Goal: Information Seeking & Learning: Learn about a topic

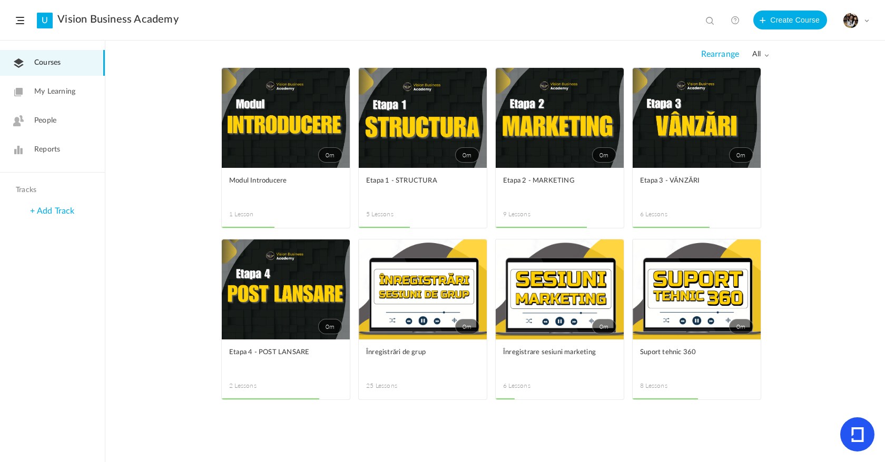
click at [402, 135] on link "0m" at bounding box center [423, 118] width 128 height 100
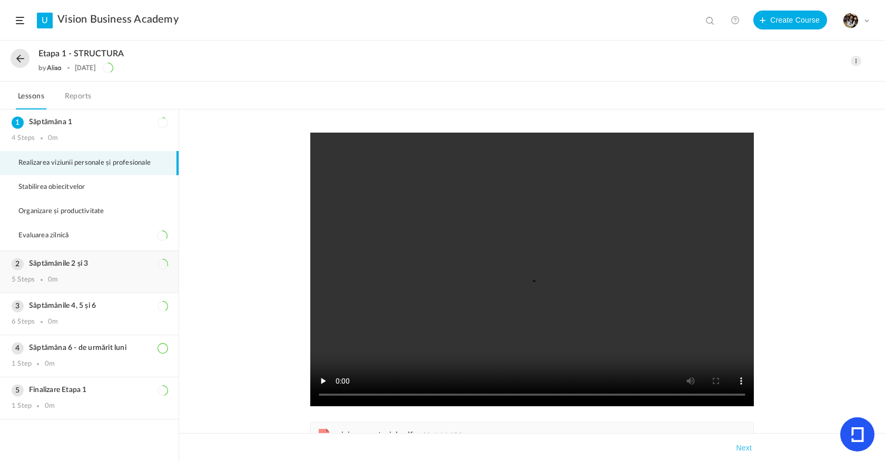
click at [115, 262] on h3 "Săptămânile 2 și 3" at bounding box center [89, 264] width 155 height 9
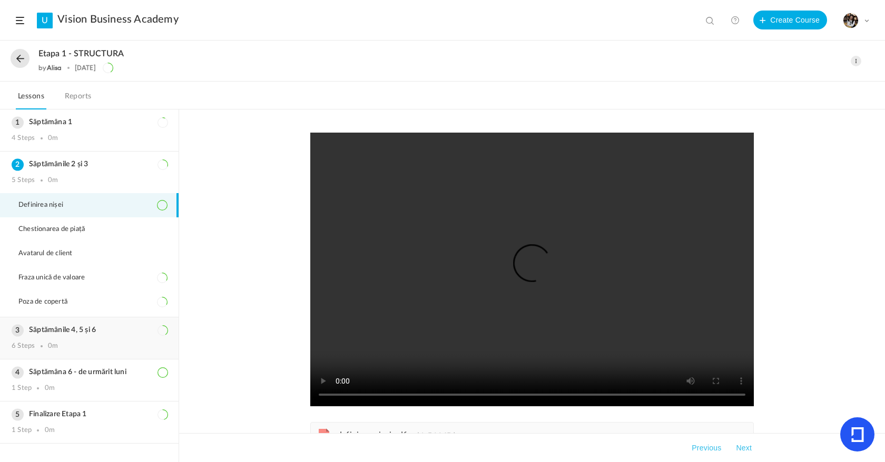
click at [127, 339] on div "Săptămânile 4, 5 și 6 6 Steps 0m" at bounding box center [89, 338] width 178 height 42
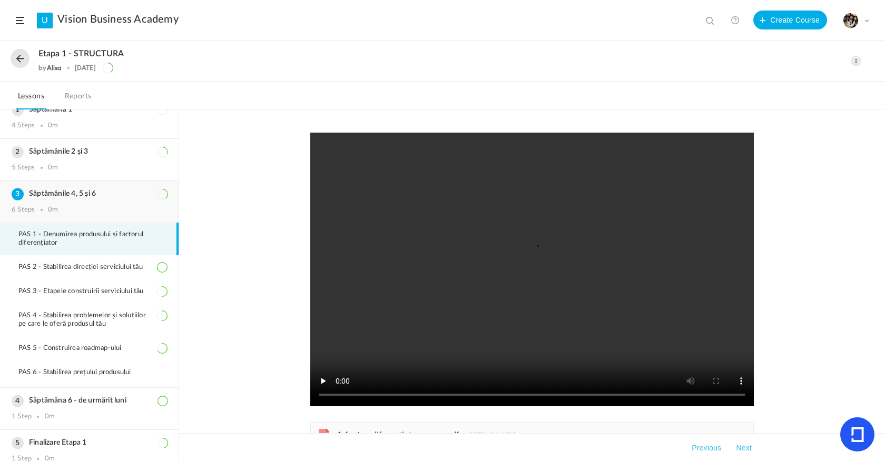
scroll to position [23, 0]
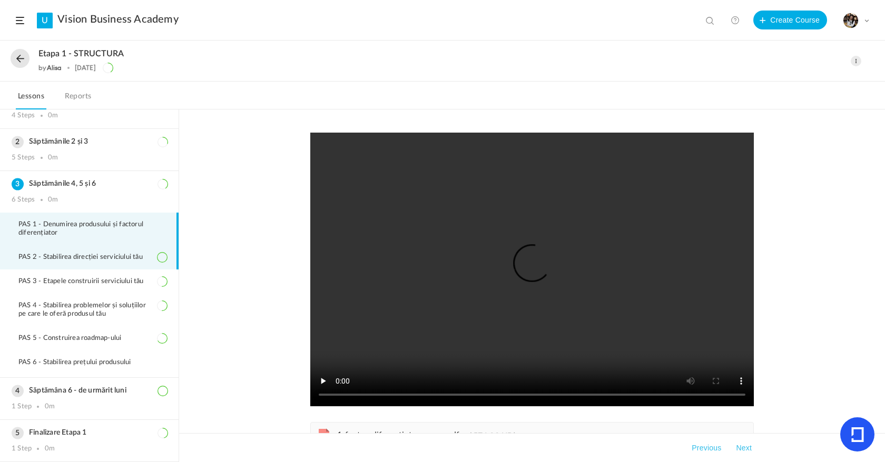
click at [113, 263] on li "PAS 2 - Stabilirea direcției serviciului tău" at bounding box center [89, 257] width 178 height 24
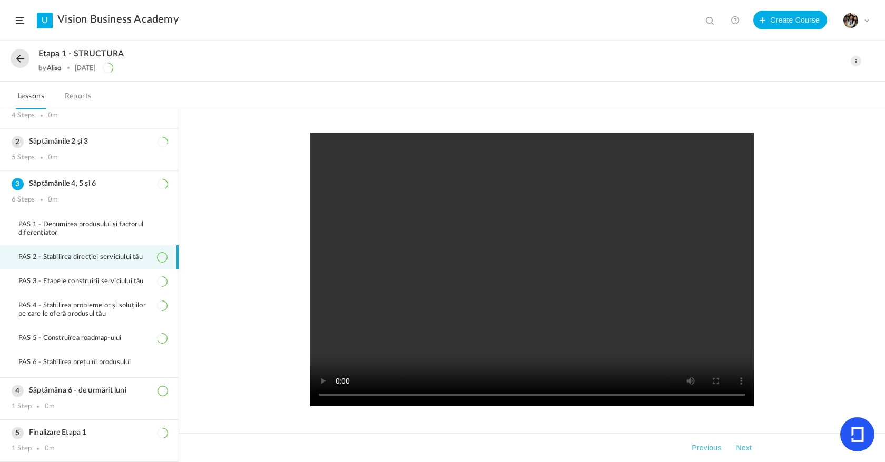
scroll to position [13, 0]
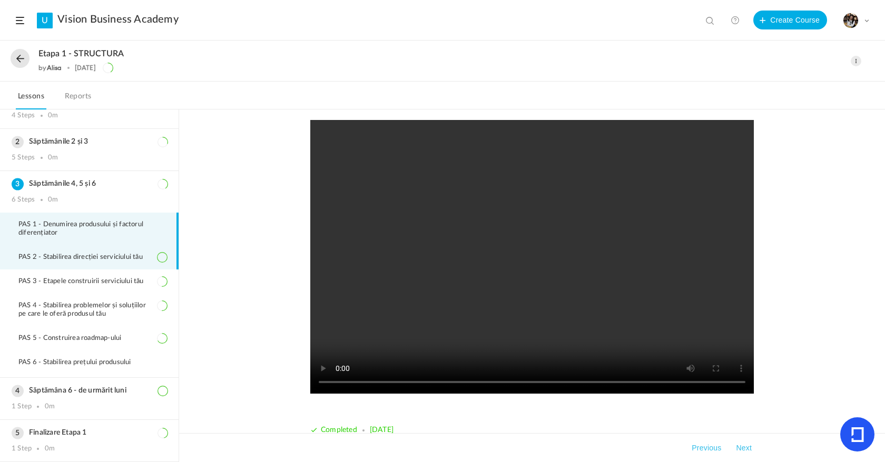
click at [90, 225] on span "PAS 1 - Denumirea produsului și factorul diferențiator" at bounding box center [92, 229] width 148 height 17
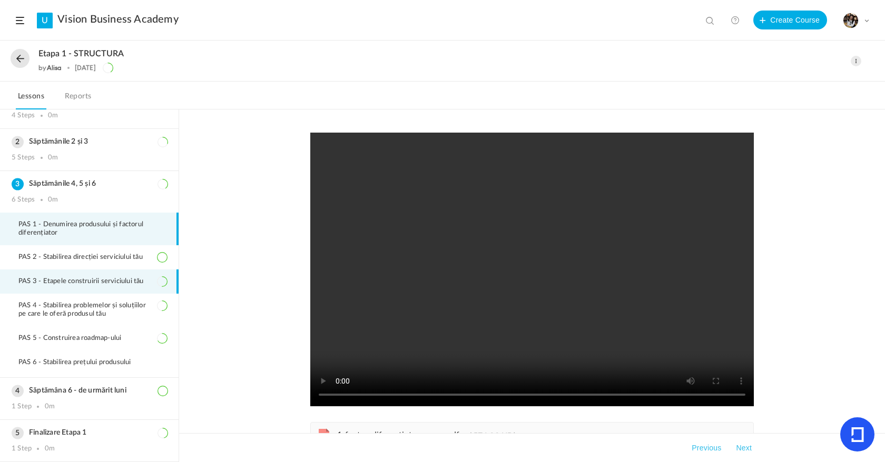
click at [87, 289] on li "PAS 3 - Etapele construirii serviciului tău" at bounding box center [89, 282] width 178 height 24
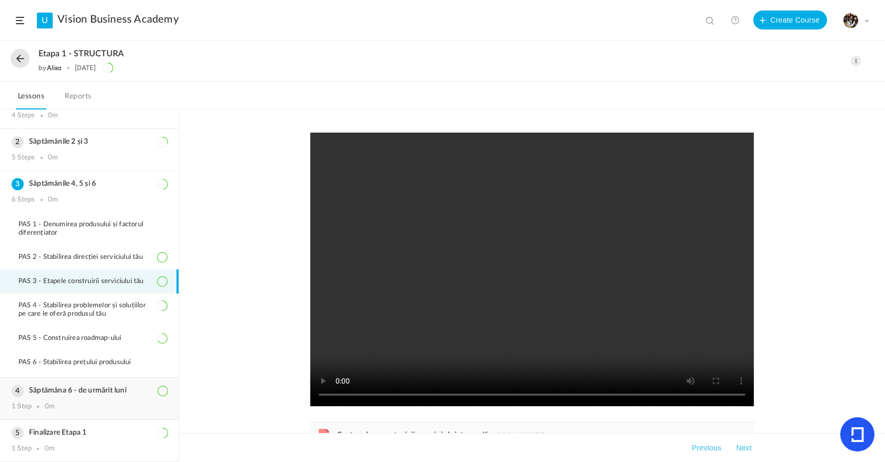
click at [108, 383] on div "Săptămâna 6 - de urmărit luni 1 Step 0m" at bounding box center [89, 399] width 178 height 42
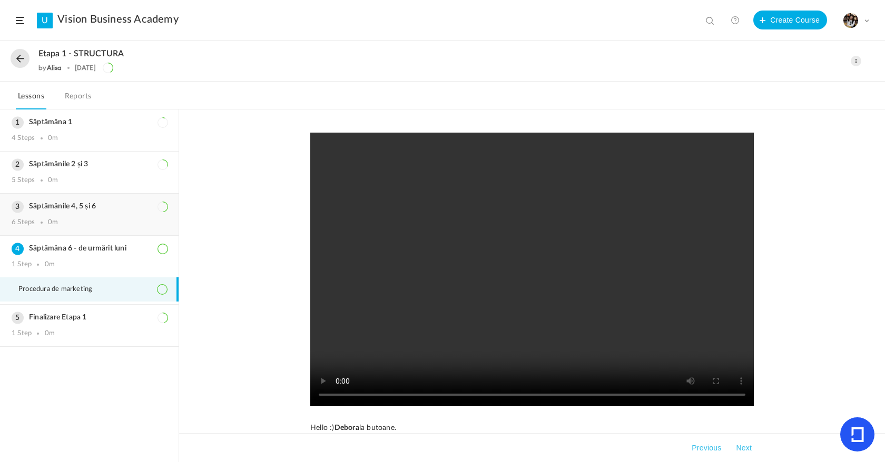
click at [98, 206] on h3 "Săptămânile 4, 5 și 6" at bounding box center [89, 206] width 155 height 9
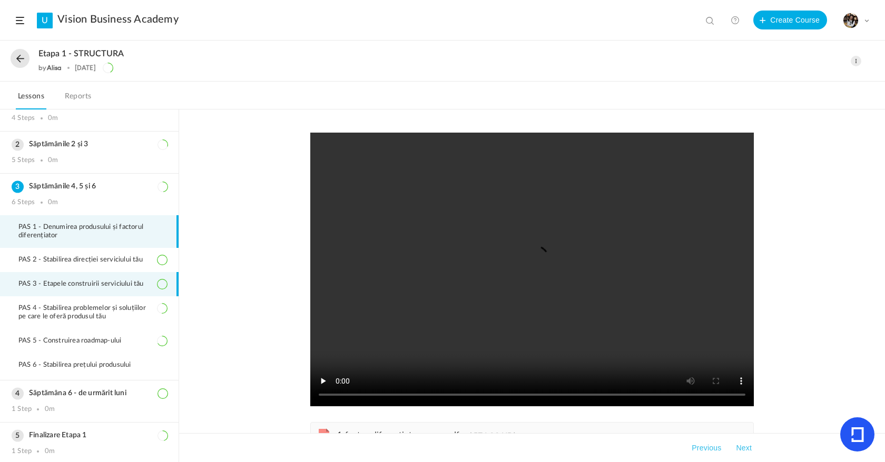
scroll to position [23, 0]
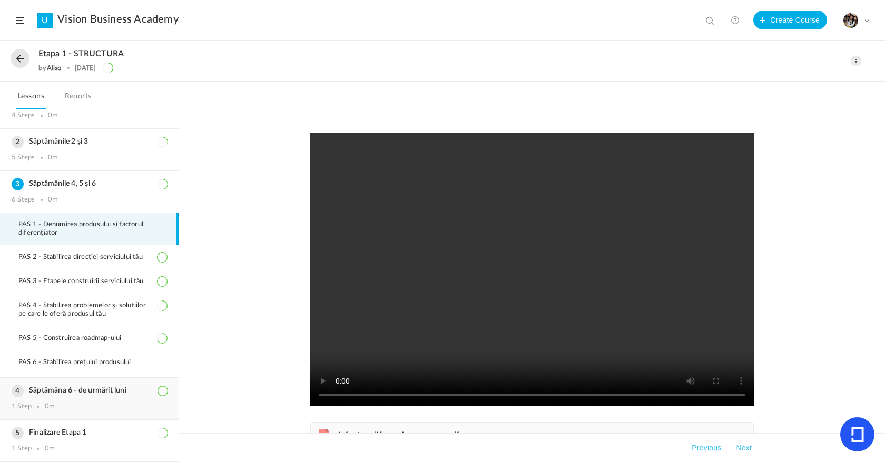
click at [92, 411] on div "1 Step 0m" at bounding box center [89, 407] width 155 height 8
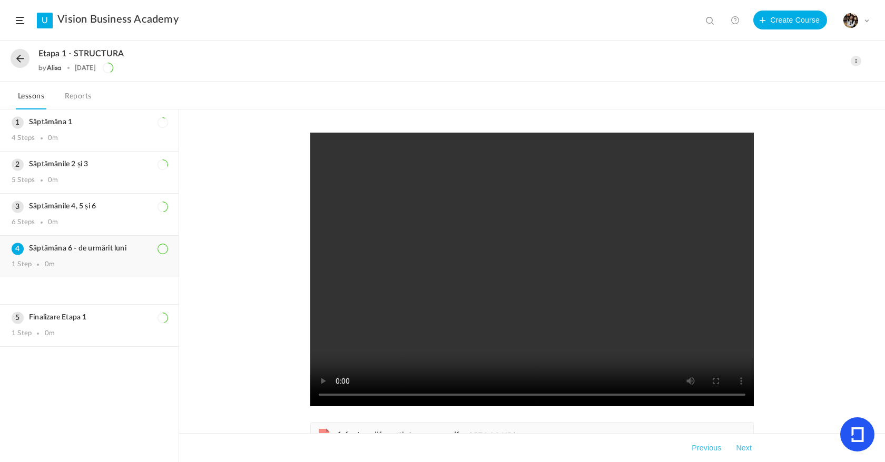
scroll to position [0, 0]
click at [381, 331] on video at bounding box center [531, 270] width 443 height 274
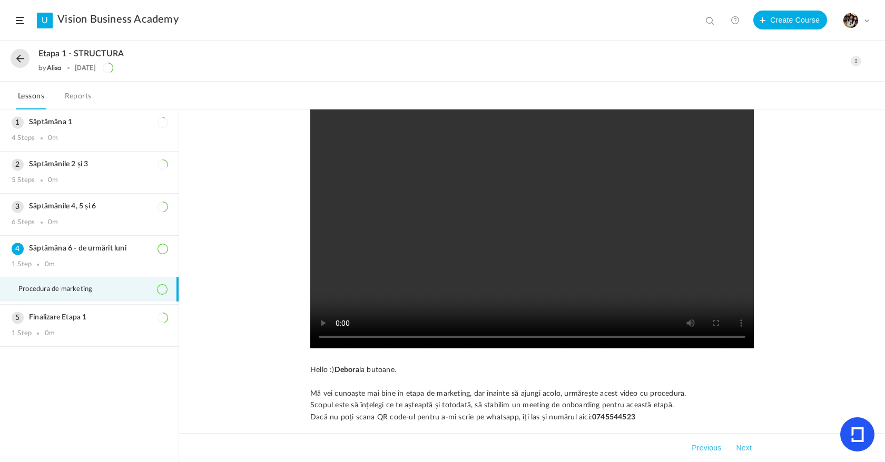
scroll to position [59, 0]
click at [17, 44] on div "Etapa 1 - STRUCTURA by [PERSON_NAME] [DATE] Edit Delete Move to draft Remove Pr…" at bounding box center [442, 61] width 885 height 41
click at [17, 56] on button at bounding box center [20, 58] width 19 height 19
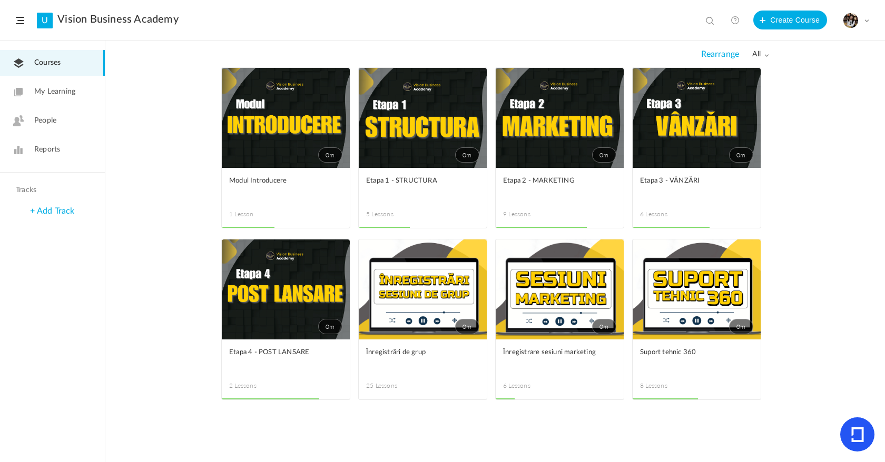
click at [528, 100] on link "0m" at bounding box center [559, 118] width 128 height 100
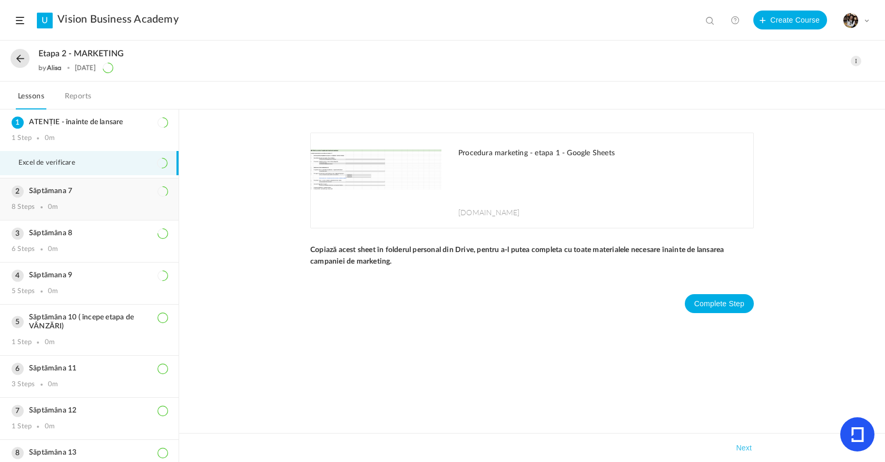
click at [47, 201] on div "Săptămana 7 8 Steps 0m" at bounding box center [89, 199] width 178 height 42
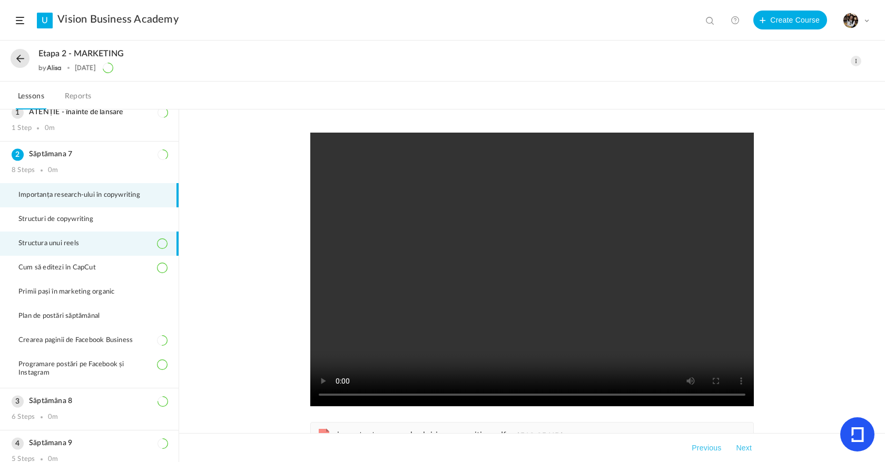
scroll to position [15, 0]
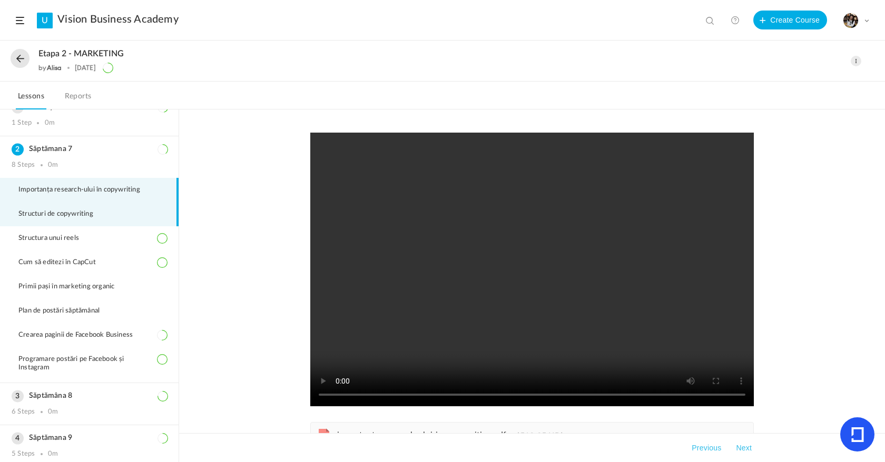
click at [92, 214] on span "Structuri de copywriting" at bounding box center [62, 214] width 88 height 8
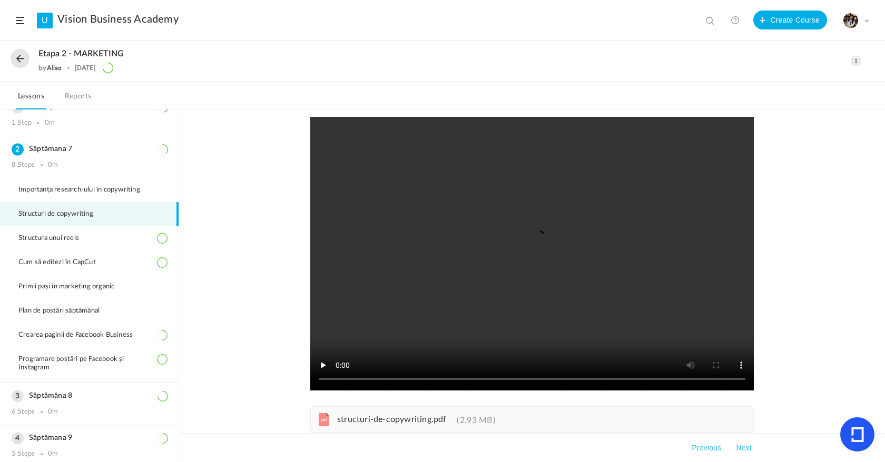
scroll to position [22, 0]
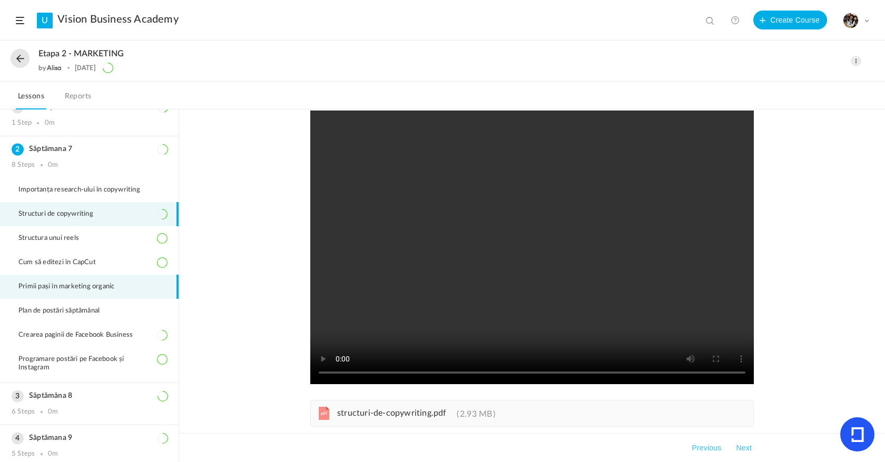
click at [84, 293] on li "Primii pași în marketing organic" at bounding box center [89, 287] width 178 height 24
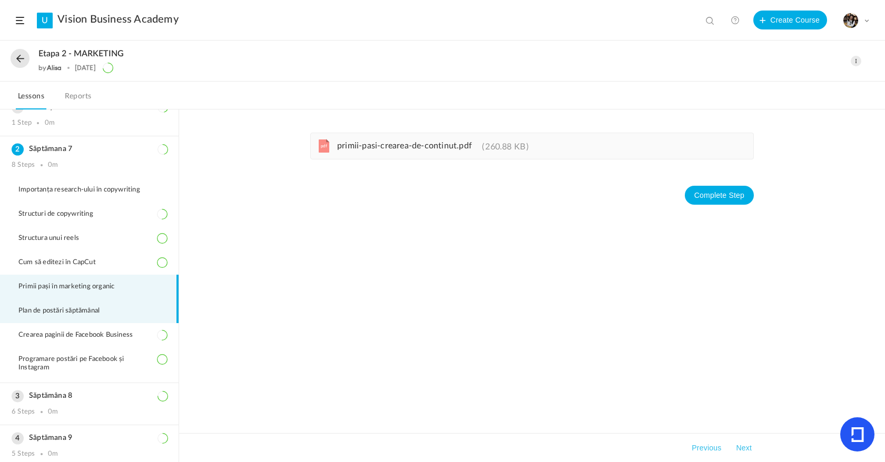
click at [52, 307] on span "Plan de postări săptămânal" at bounding box center [65, 311] width 94 height 8
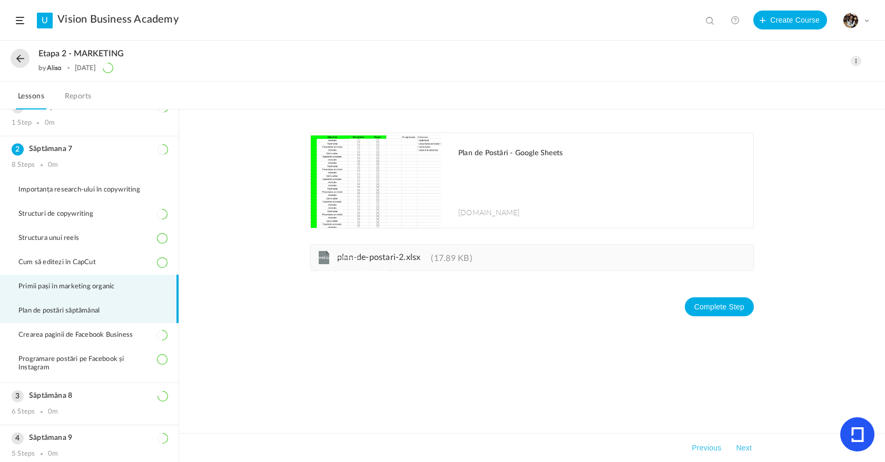
click at [96, 291] on span "Primii pași în marketing organic" at bounding box center [72, 287] width 109 height 8
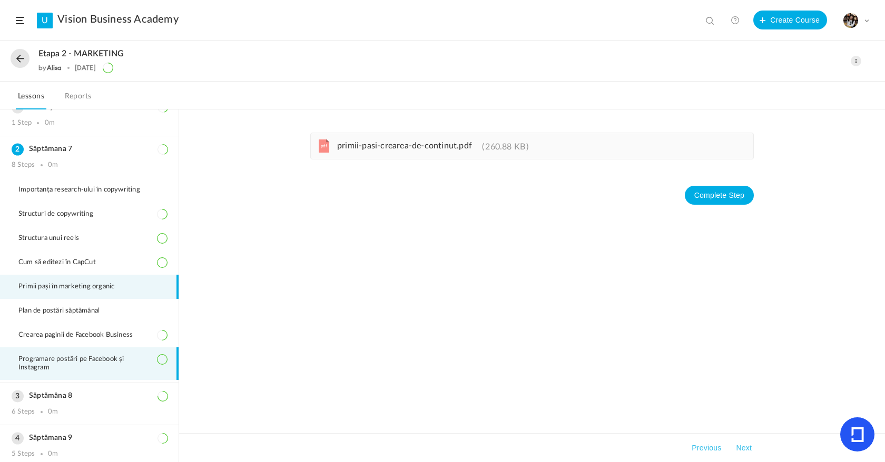
click at [83, 363] on span "Programare postări pe Facebook și Instagram" at bounding box center [92, 363] width 148 height 17
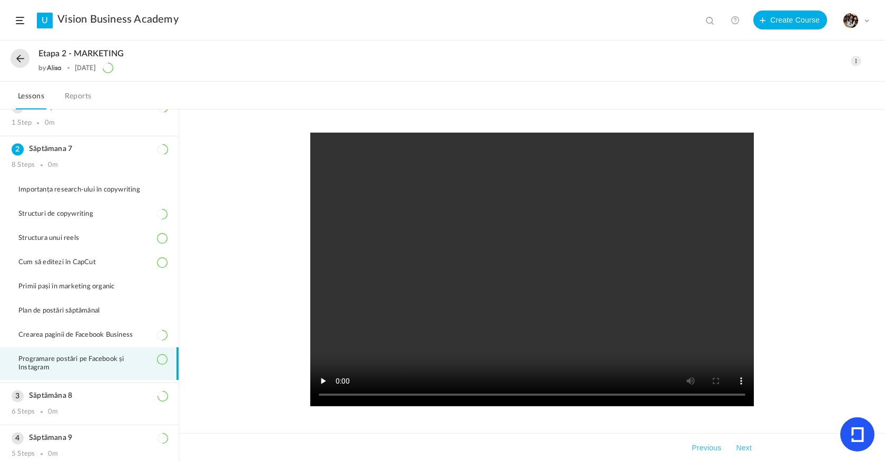
scroll to position [41, 0]
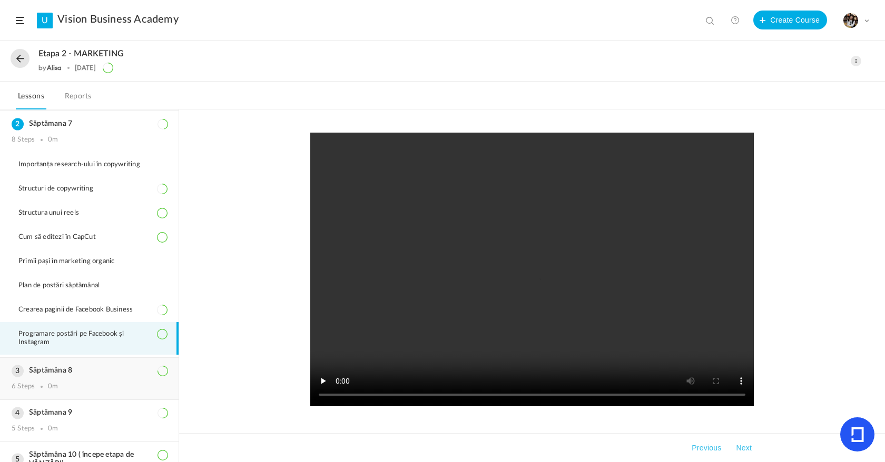
click at [88, 380] on div "Săptămâna 8 6 Steps 0m" at bounding box center [89, 379] width 178 height 42
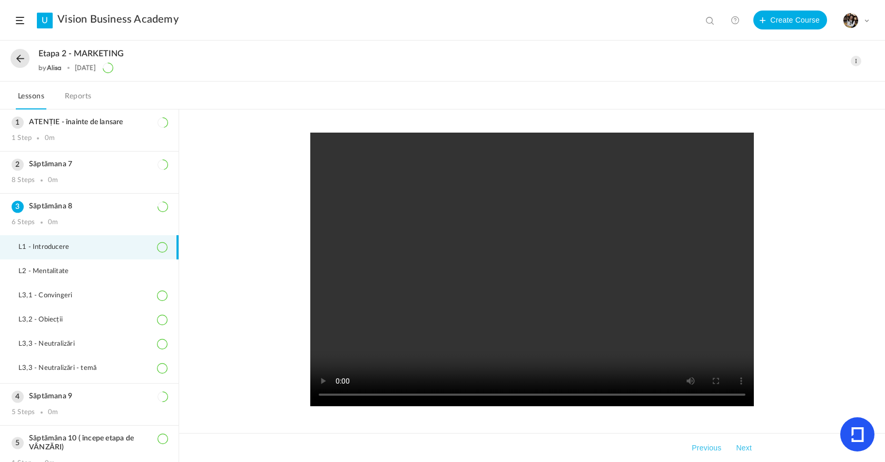
click at [23, 65] on button at bounding box center [20, 58] width 19 height 19
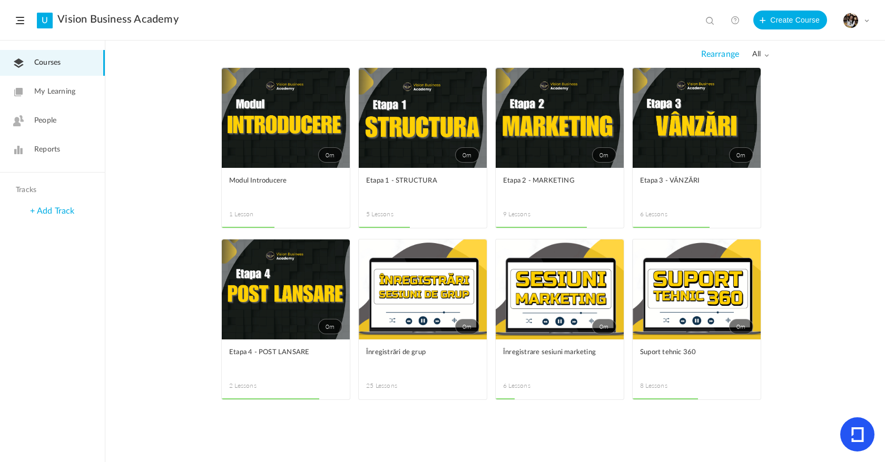
click at [688, 124] on link "0m" at bounding box center [696, 118] width 128 height 100
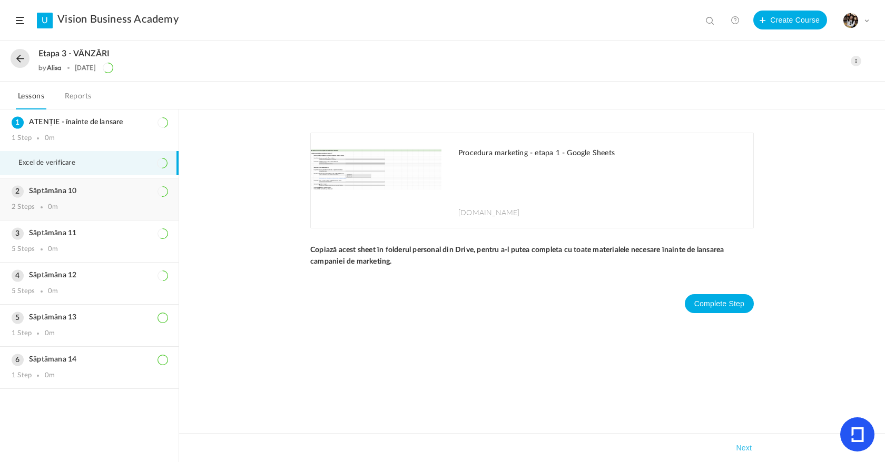
click at [66, 201] on div "Săptămâna 10 2 Steps 0m" at bounding box center [89, 199] width 178 height 42
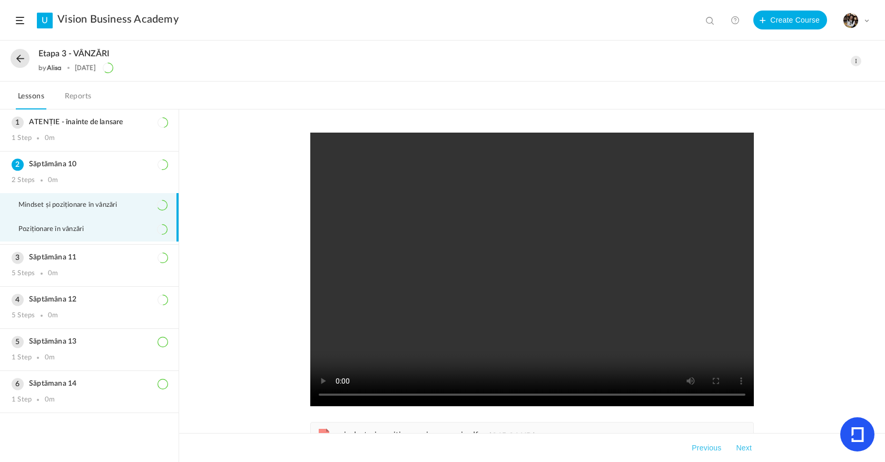
click at [97, 230] on span "Poziționare în vânzări" at bounding box center [57, 229] width 78 height 8
click at [112, 206] on span "Mindset și poziționare în vânzări" at bounding box center [74, 205] width 112 height 8
click at [104, 229] on li "Poziționare în vânzări" at bounding box center [89, 229] width 178 height 24
click at [91, 215] on li "Mindset și poziționare în vânzări" at bounding box center [89, 205] width 178 height 24
click at [88, 232] on span "Poziționare în vânzări" at bounding box center [57, 229] width 78 height 8
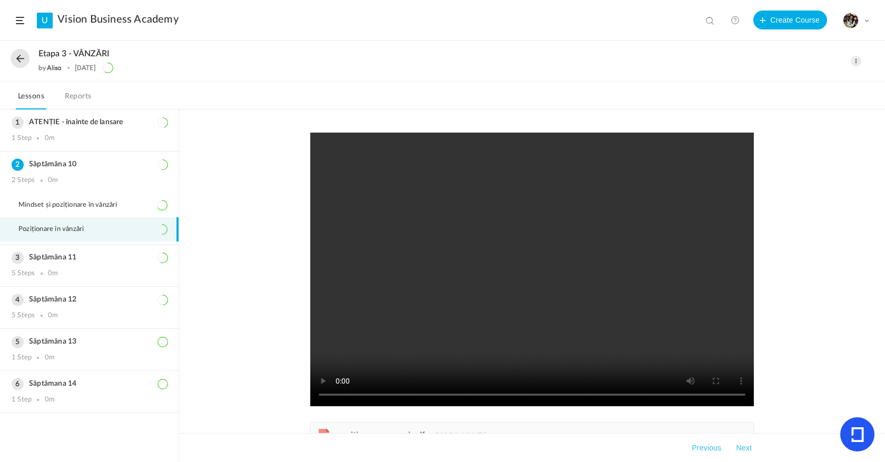
click at [489, 328] on video at bounding box center [531, 270] width 443 height 274
click at [479, 298] on video at bounding box center [531, 270] width 443 height 274
click at [137, 265] on div "Săptămâna 11 5 Steps 0m" at bounding box center [89, 266] width 178 height 42
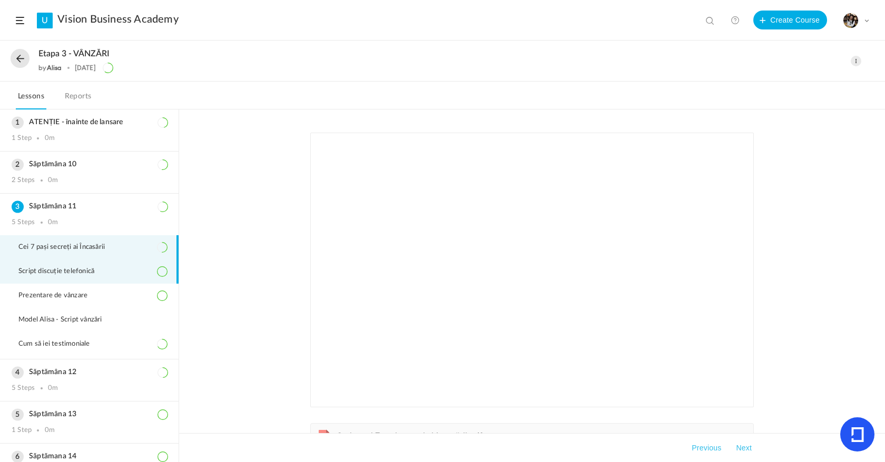
click at [113, 271] on li "Script discuție telefonică" at bounding box center [89, 272] width 178 height 24
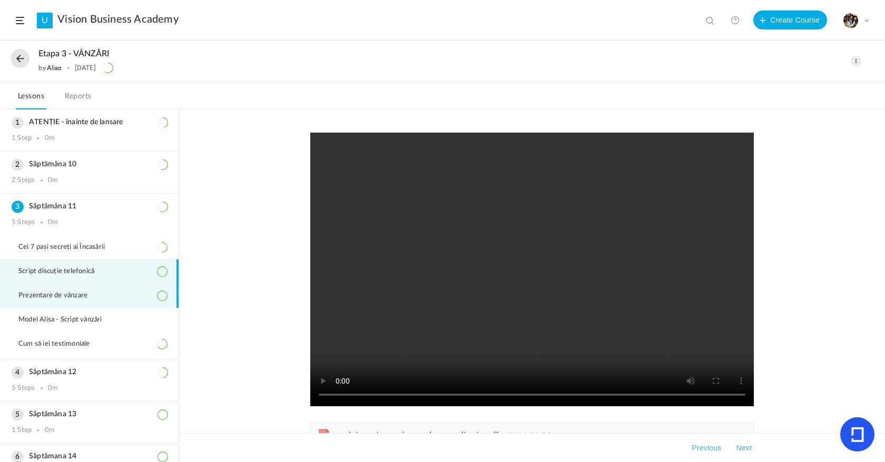
click at [70, 290] on li "Prezentare de vânzare" at bounding box center [89, 296] width 178 height 24
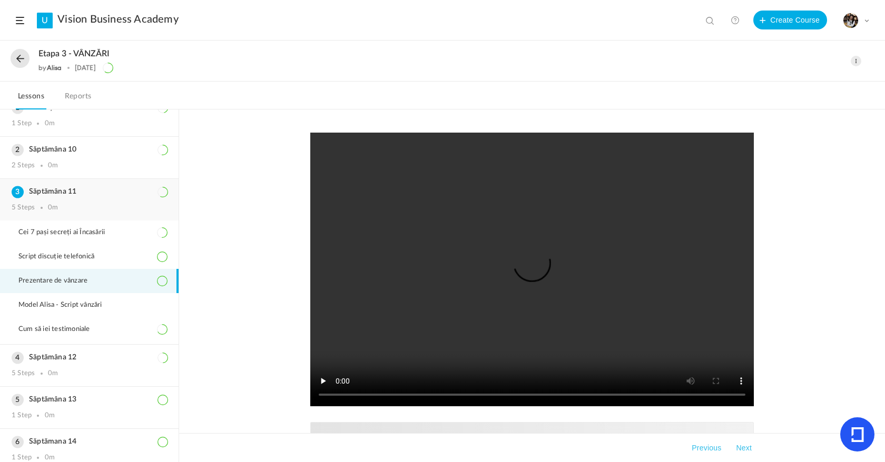
scroll to position [24, 0]
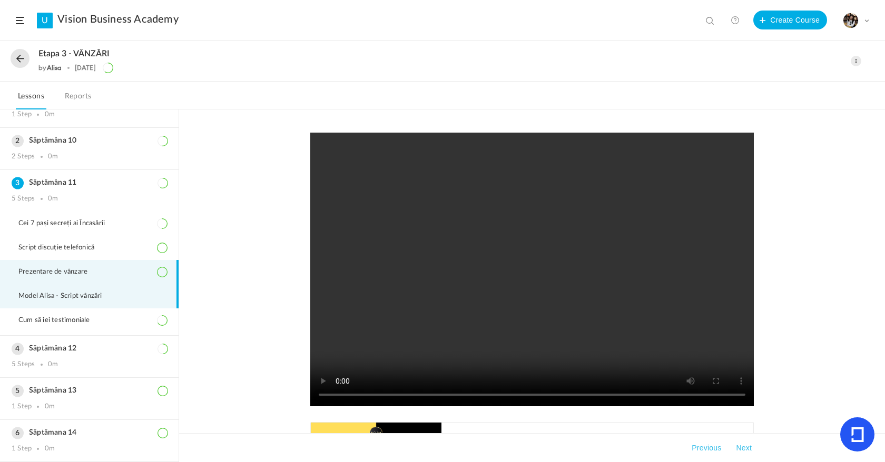
click at [97, 292] on span "Model Alisa - Script vânzări" at bounding box center [66, 296] width 97 height 8
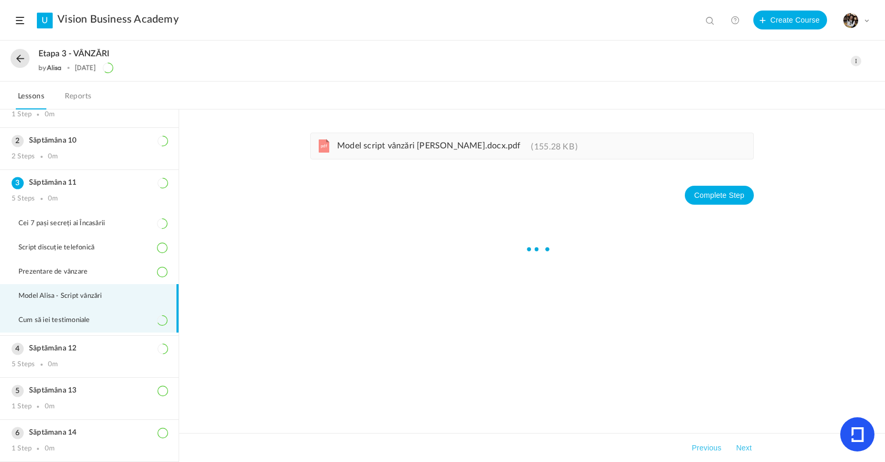
click at [90, 320] on span "Cum să iei testimoniale" at bounding box center [60, 320] width 85 height 8
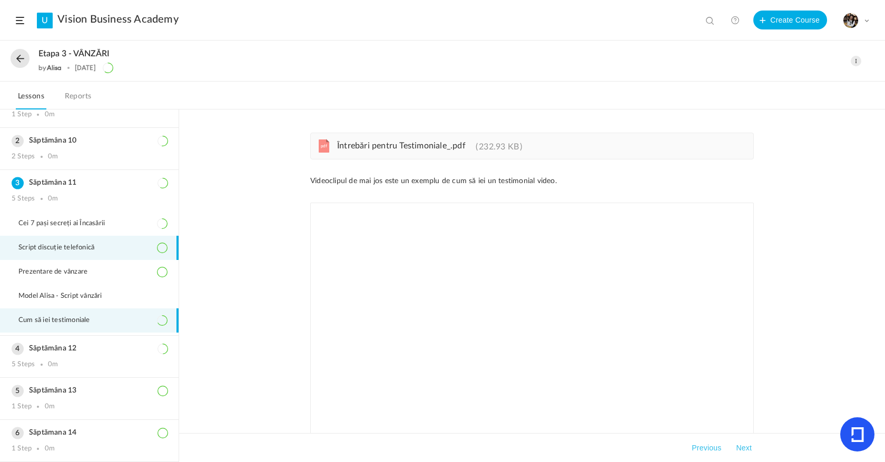
click at [84, 245] on span "Script discuție telefonică" at bounding box center [62, 248] width 89 height 8
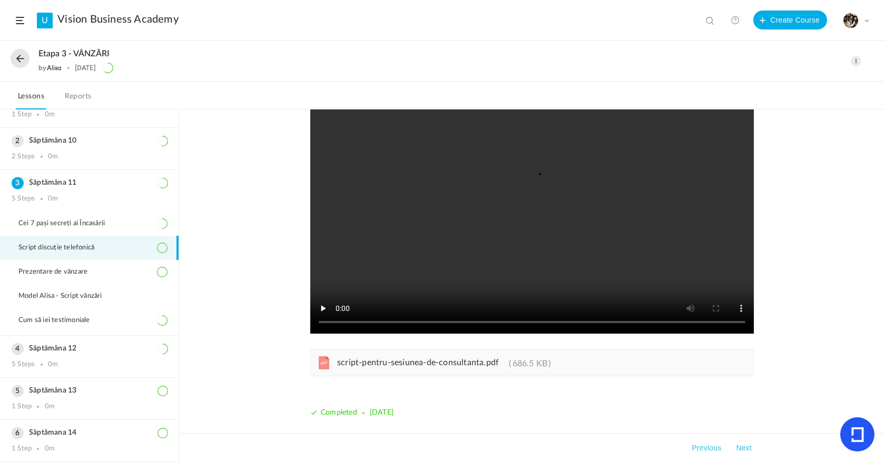
scroll to position [38, 0]
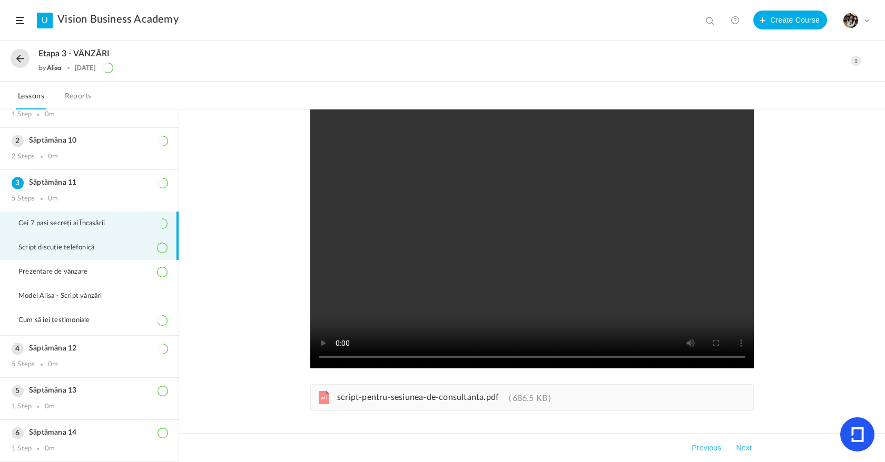
click at [82, 226] on span "Cei 7 pași secreți ai Încasării" at bounding box center [68, 224] width 100 height 8
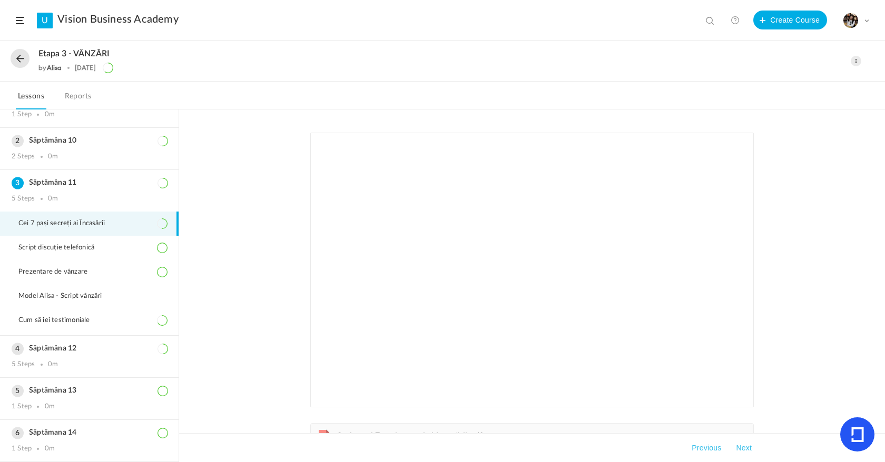
scroll to position [73, 0]
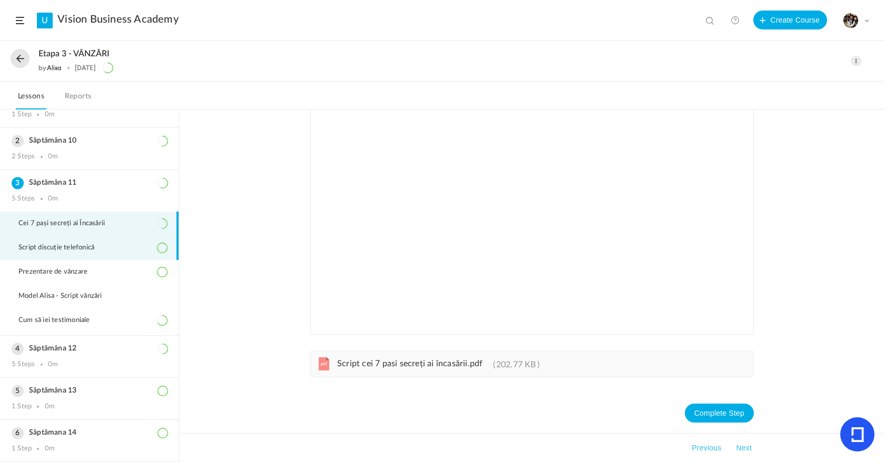
click at [119, 249] on li "Script discuție telefonică" at bounding box center [89, 248] width 178 height 24
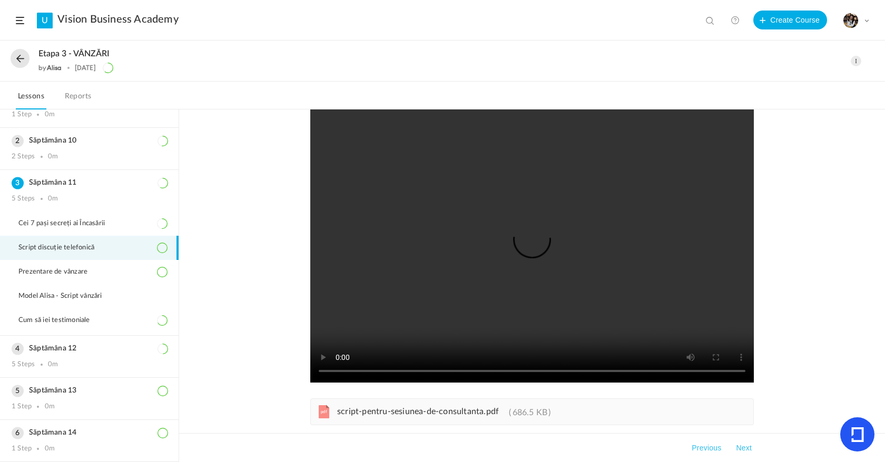
scroll to position [0, 0]
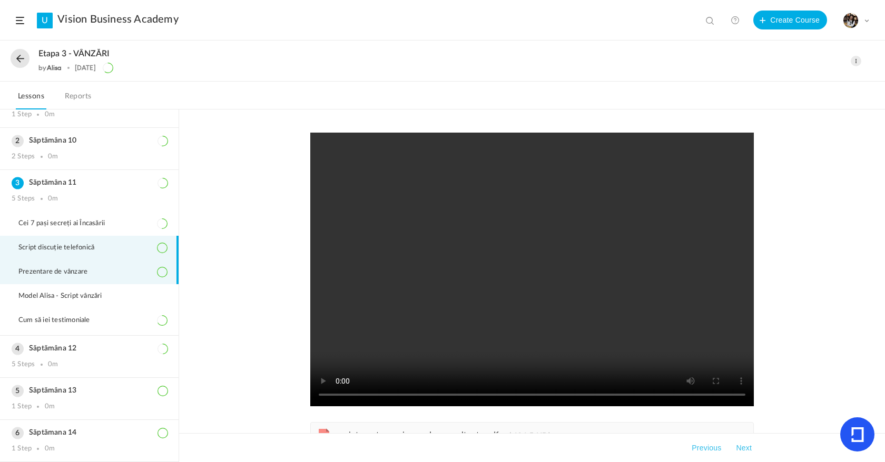
click at [72, 280] on li "Prezentare de vânzare" at bounding box center [89, 272] width 178 height 24
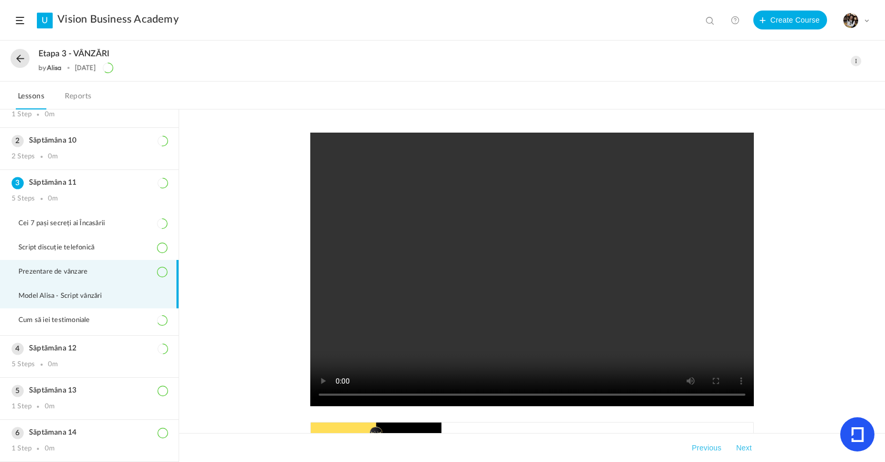
click at [140, 301] on li "Model Alisa - Script vânzări" at bounding box center [89, 296] width 178 height 24
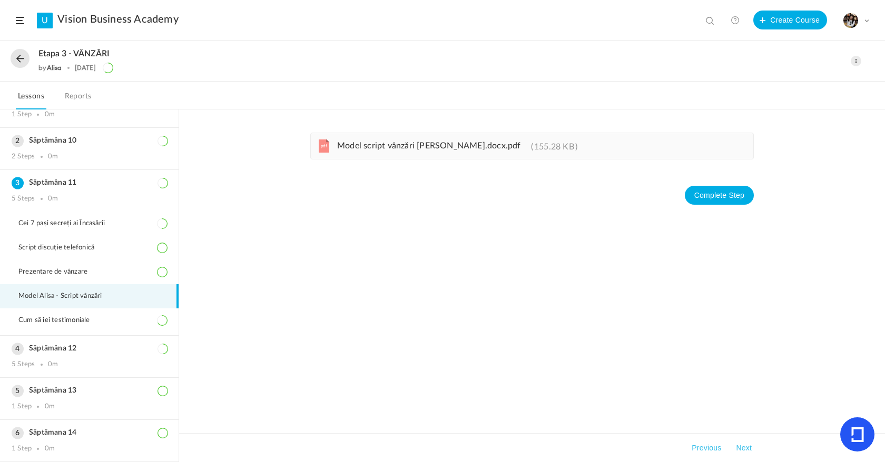
click at [134, 333] on ul "Cei 7 pași secreți ai Încasării Script discuție telefonică Prezentare de vânzar…" at bounding box center [89, 274] width 178 height 124
click at [103, 352] on h3 "Săptămâna 12" at bounding box center [89, 348] width 155 height 9
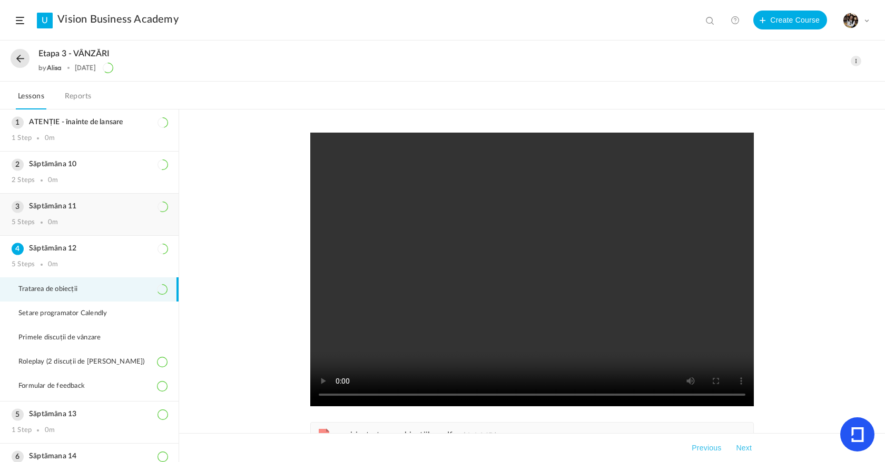
click at [113, 221] on div "5 Steps 0m" at bounding box center [89, 222] width 155 height 8
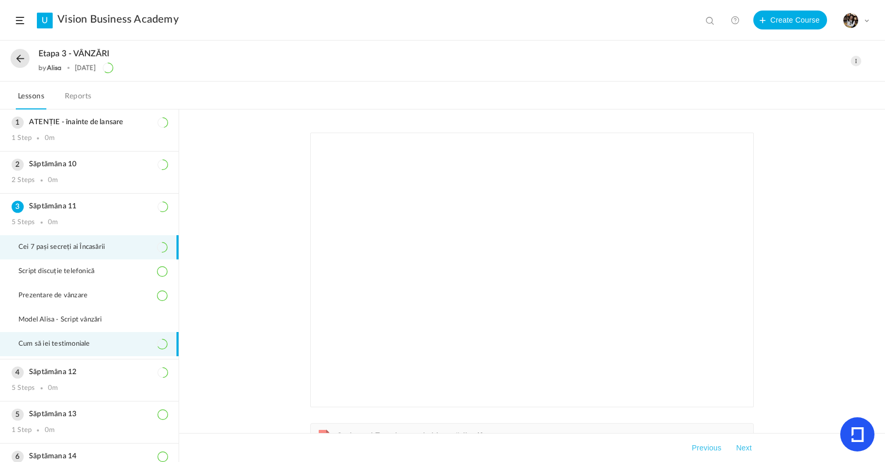
click at [91, 349] on li "Cum să iei testimoniale" at bounding box center [89, 344] width 178 height 24
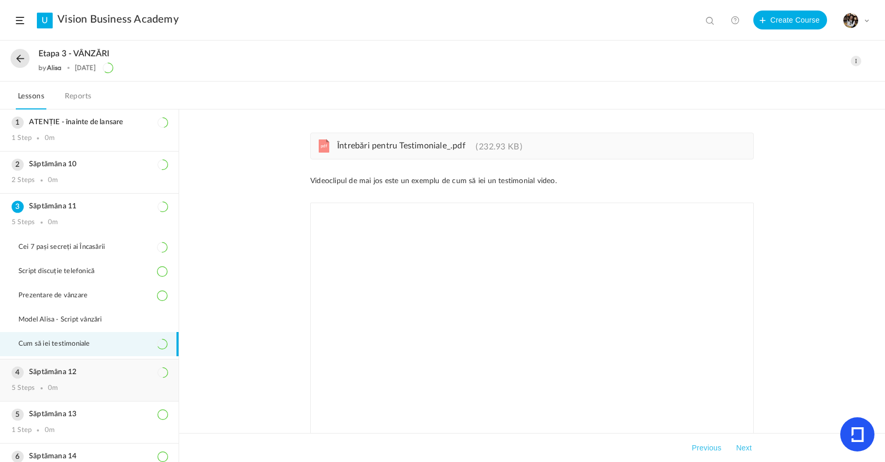
click at [90, 369] on h3 "Săptămâna 12" at bounding box center [89, 372] width 155 height 9
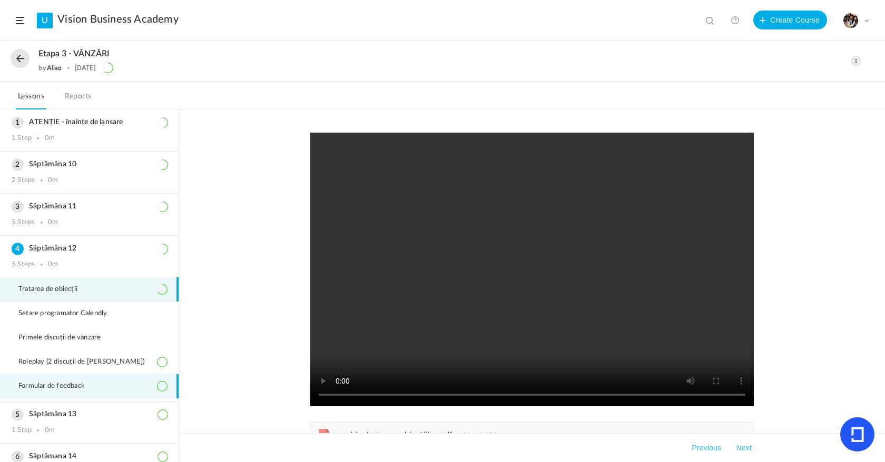
click at [91, 390] on span "Formular de feedback" at bounding box center [58, 386] width 80 height 8
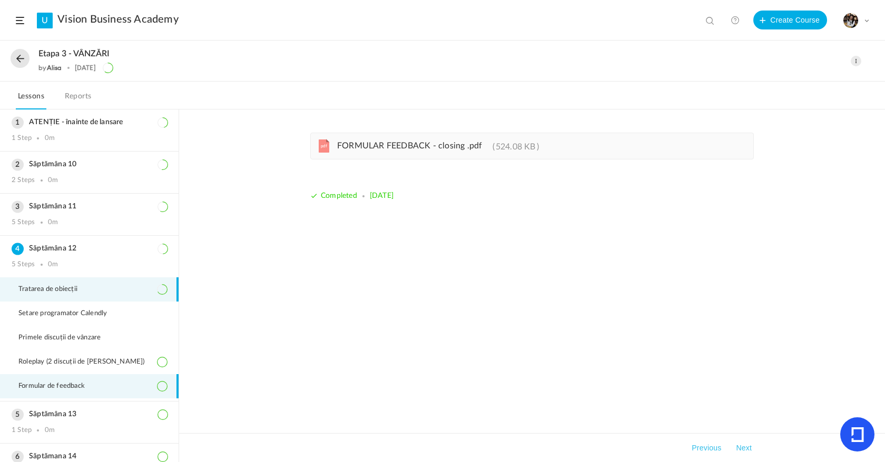
click at [118, 295] on li "Tratarea de obiecții" at bounding box center [89, 289] width 178 height 24
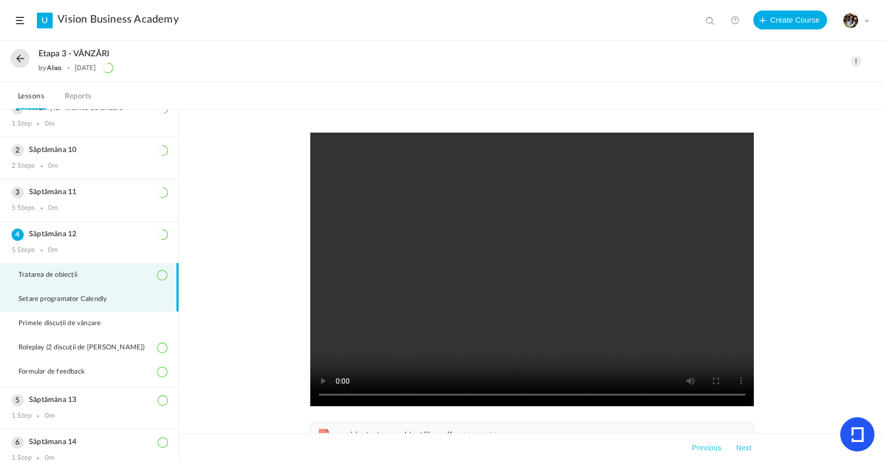
scroll to position [24, 0]
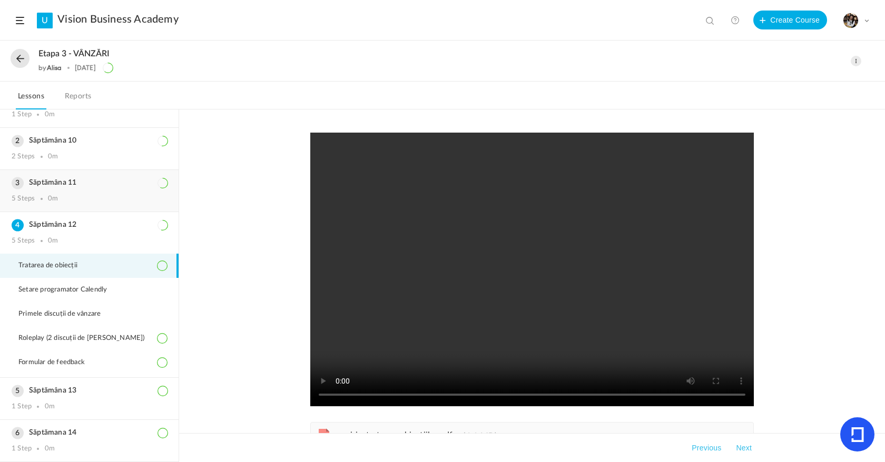
click at [86, 191] on div "Săptămâna 11 5 Steps 0m" at bounding box center [89, 191] width 178 height 42
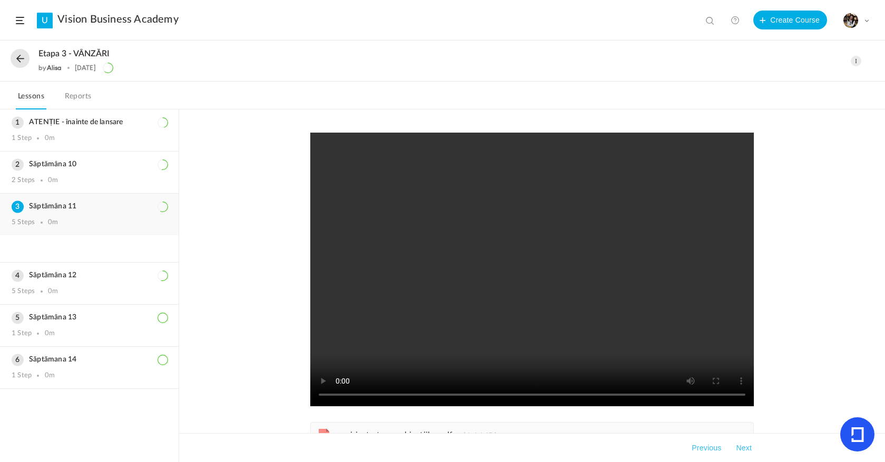
scroll to position [0, 0]
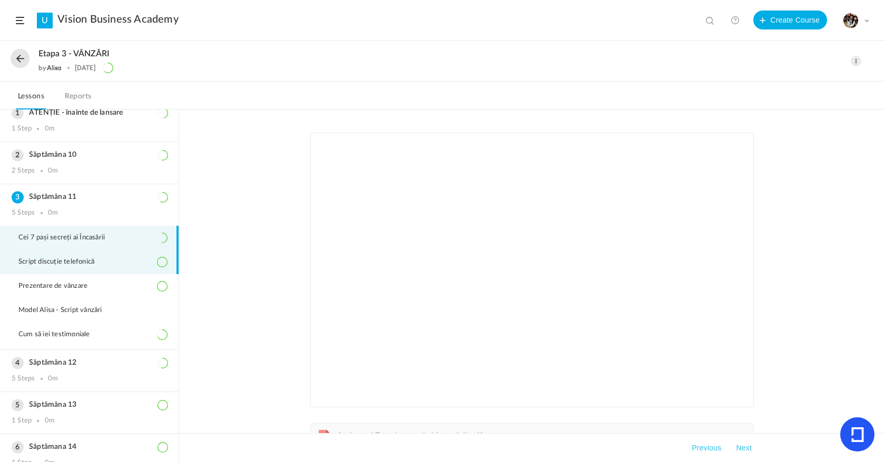
scroll to position [11, 0]
click at [304, 47] on div "Etapa 3 - VÂNZĂRI by [PERSON_NAME] [DATE] Edit Delete Move to draft Remove Prog…" at bounding box center [442, 61] width 885 height 41
